Goal: Find specific page/section: Find specific page/section

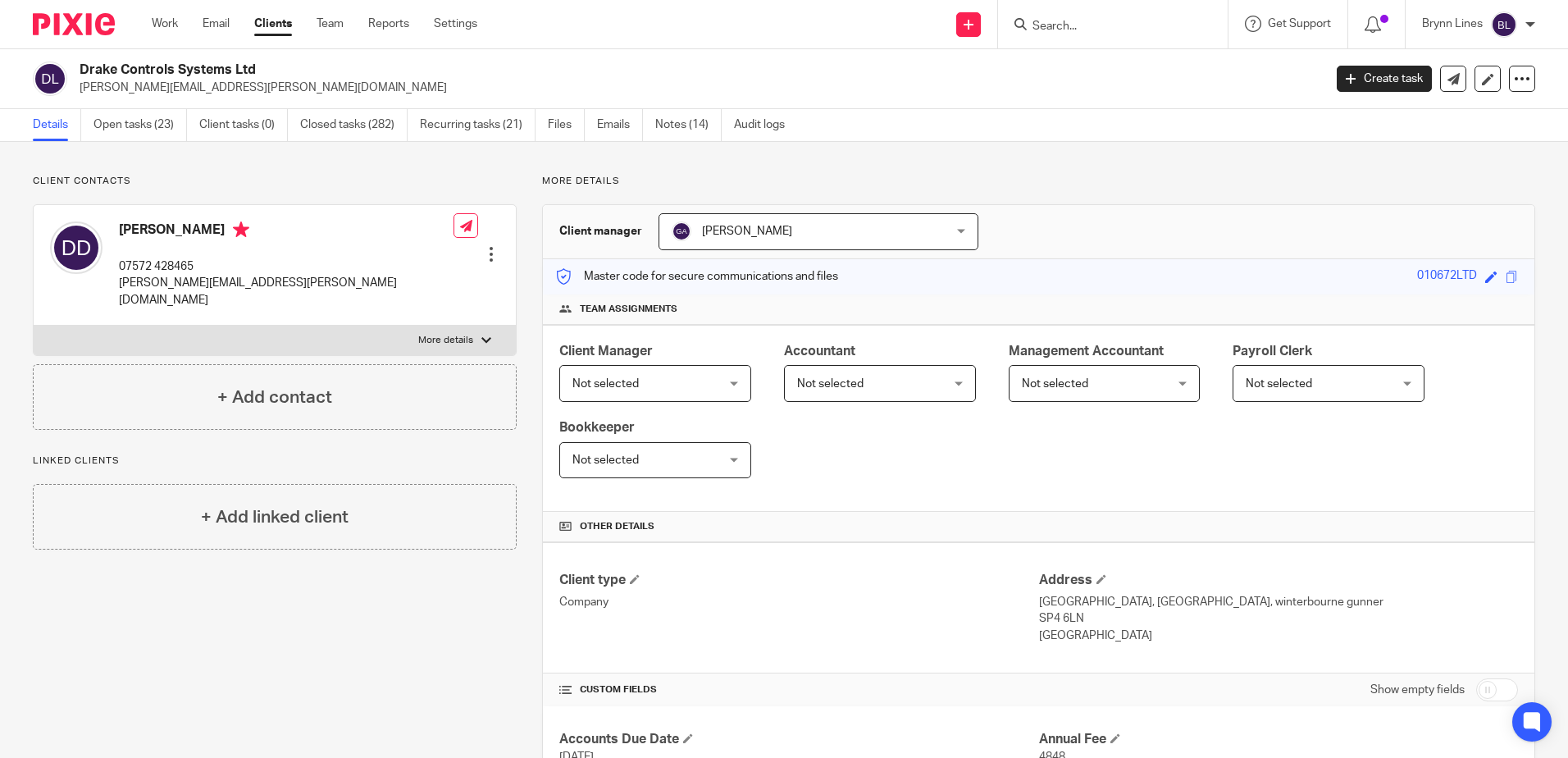
click at [1067, 28] on input "Search" at bounding box center [1105, 27] width 147 height 15
type input "clearpop"
click button "submit" at bounding box center [0, 0] width 0 height 0
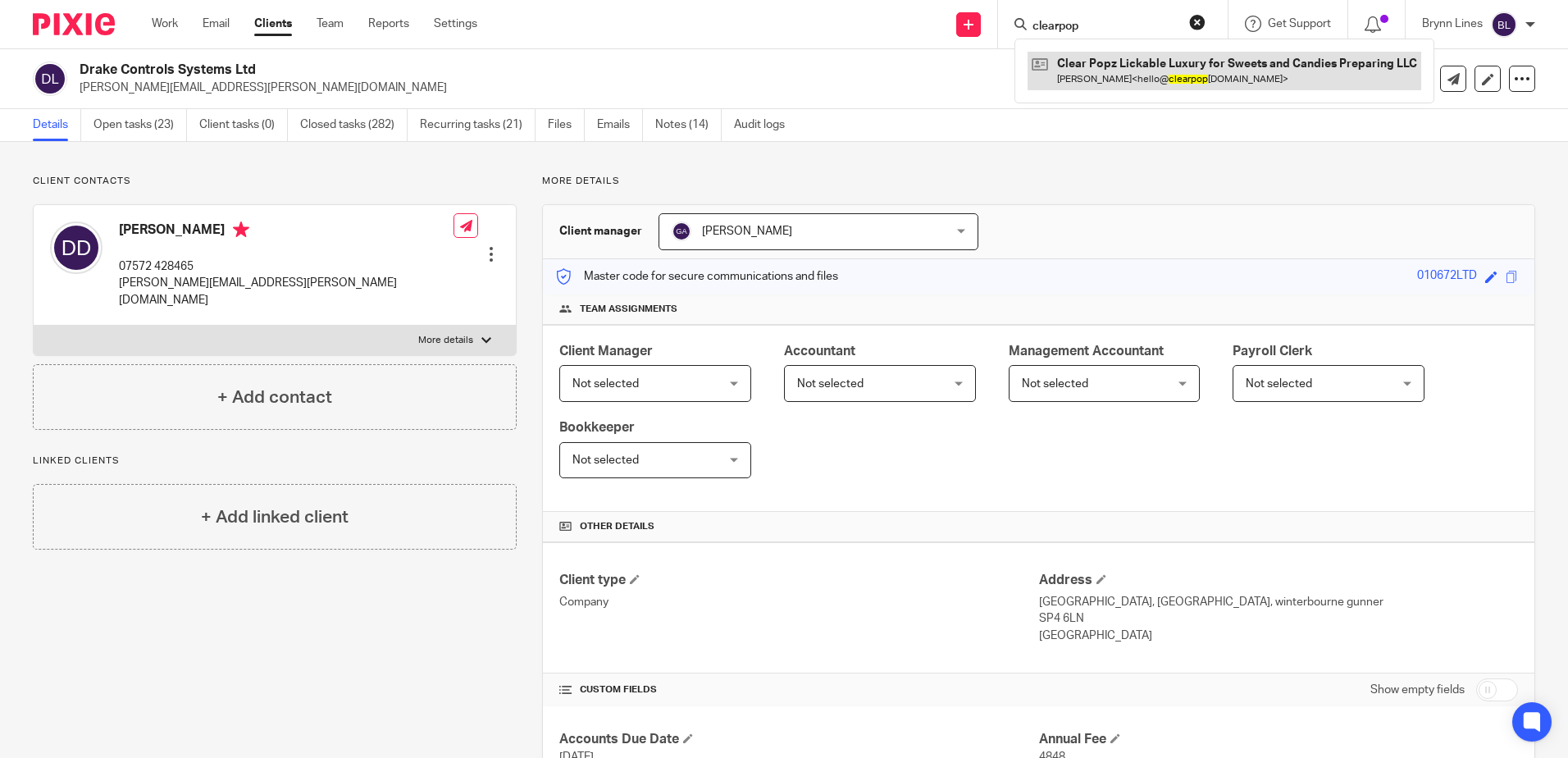
click at [1081, 62] on link at bounding box center [1224, 70] width 394 height 37
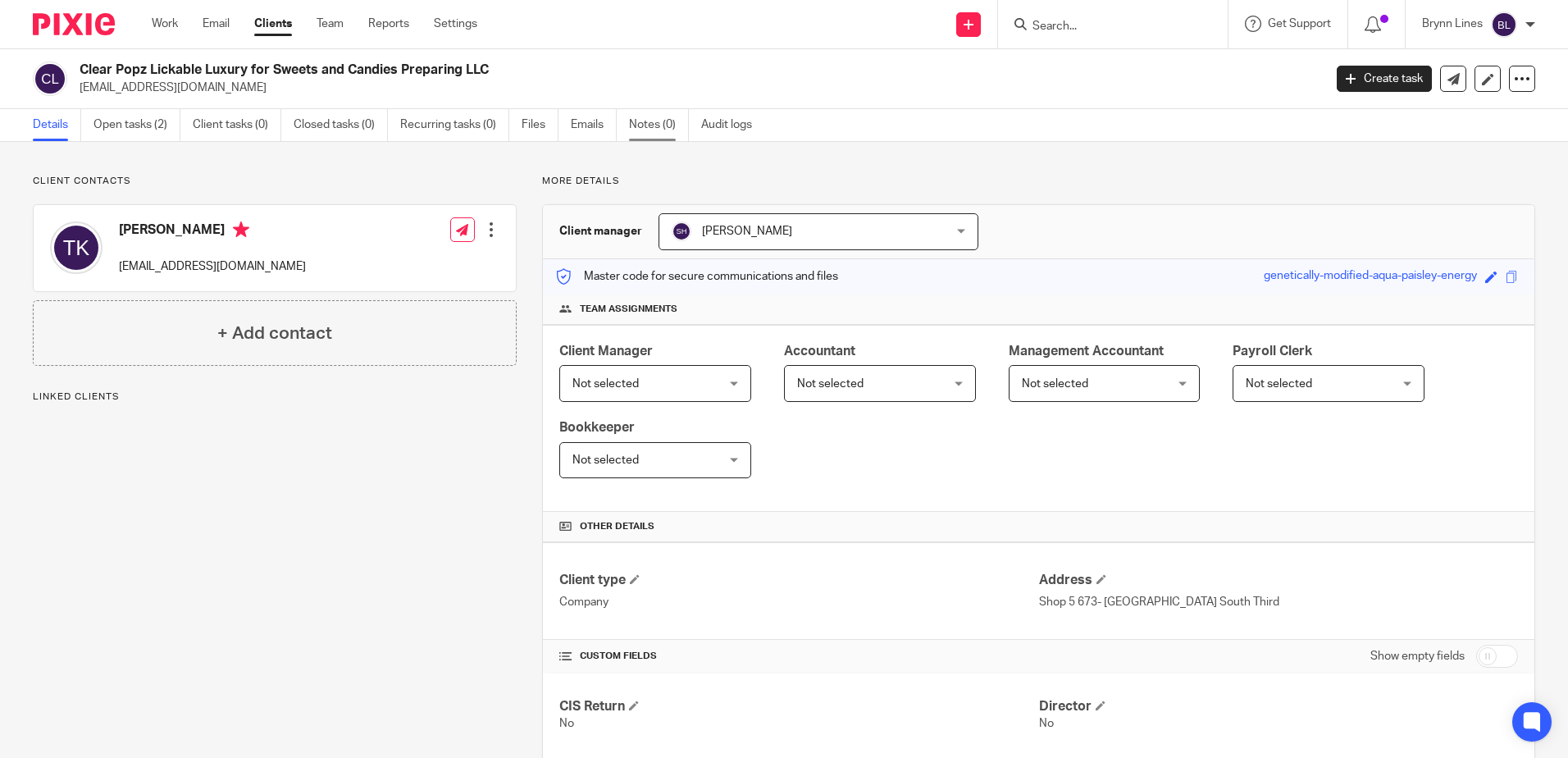
click at [658, 124] on link "Notes (0)" at bounding box center [658, 125] width 60 height 32
